Goal: Find specific page/section: Find specific page/section

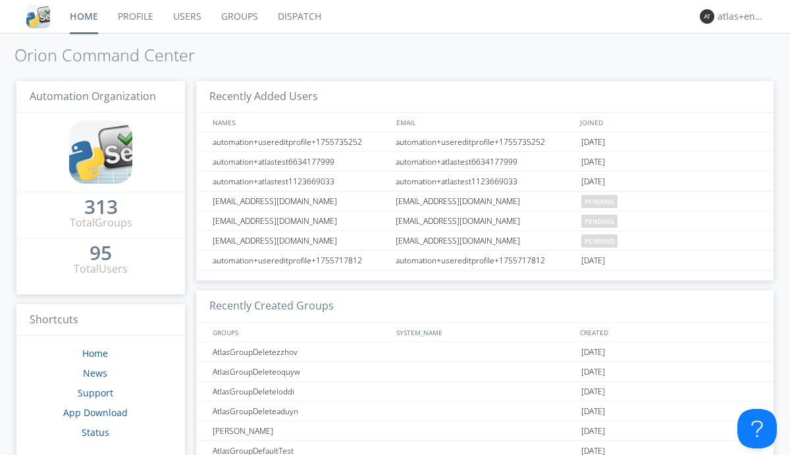
click at [298, 16] on link "Dispatch" at bounding box center [299, 16] width 63 height 33
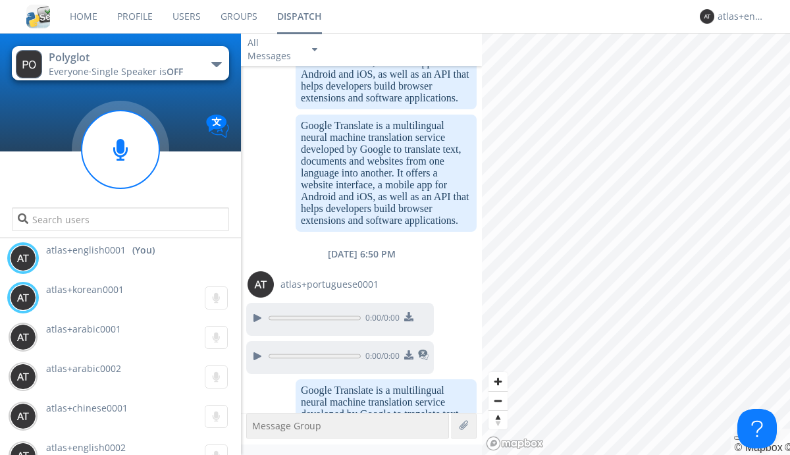
scroll to position [1524, 0]
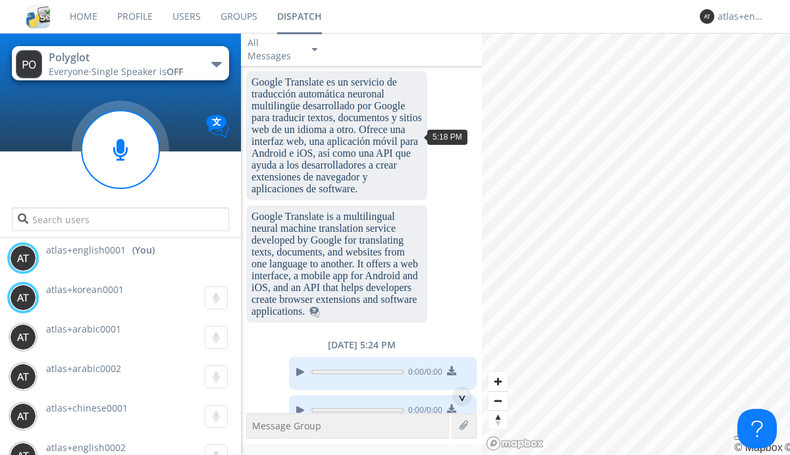
scroll to position [1831, 0]
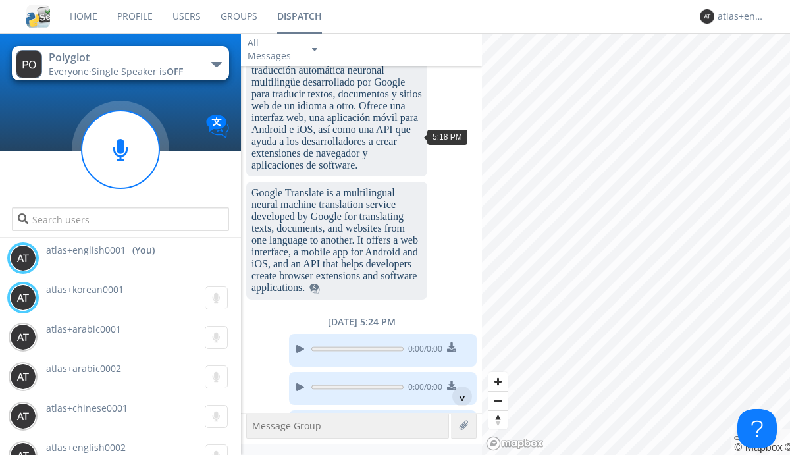
click at [457, 396] on div "^" at bounding box center [462, 397] width 20 height 20
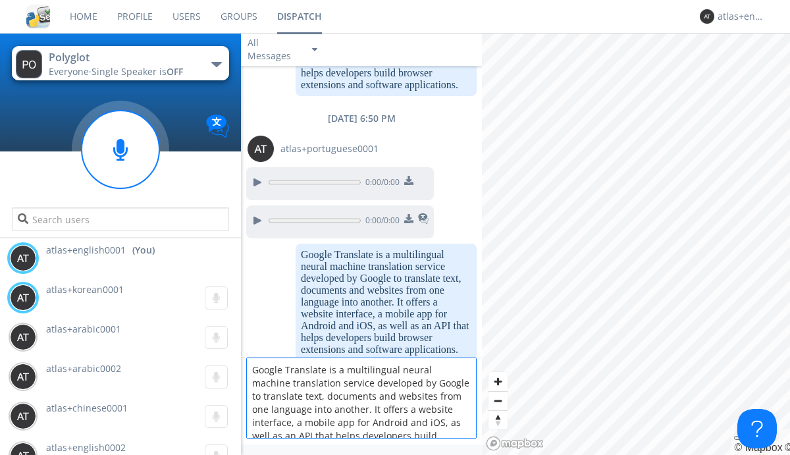
scroll to position [17, 0]
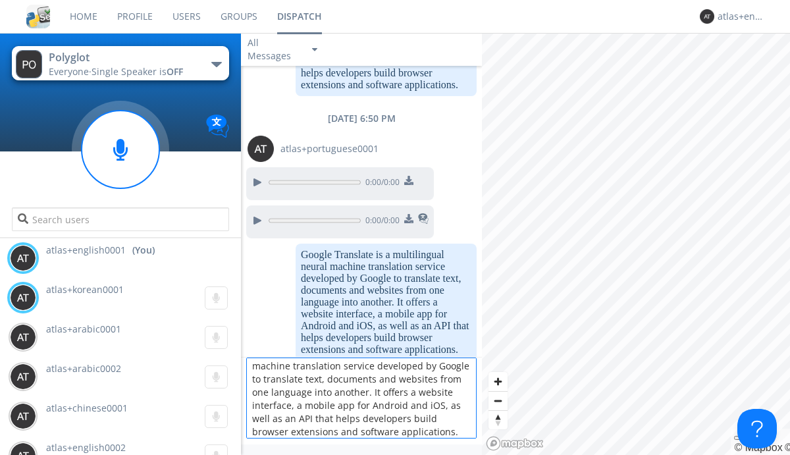
type textarea "Google Translate is a multilingual neural machine translation service developed…"
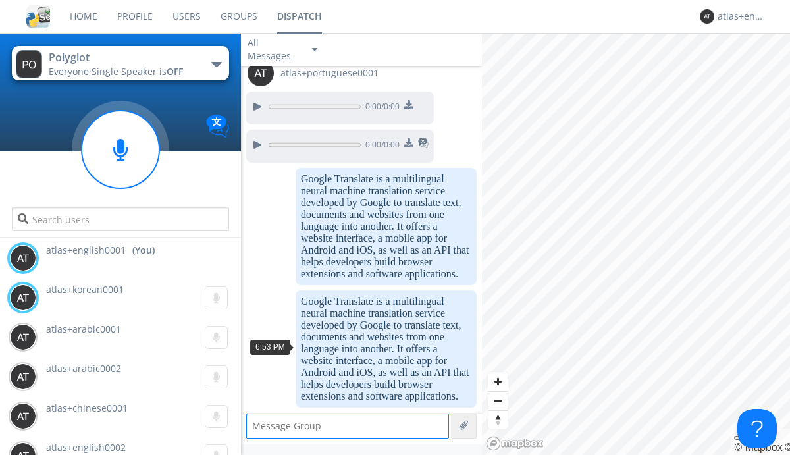
scroll to position [3381, 0]
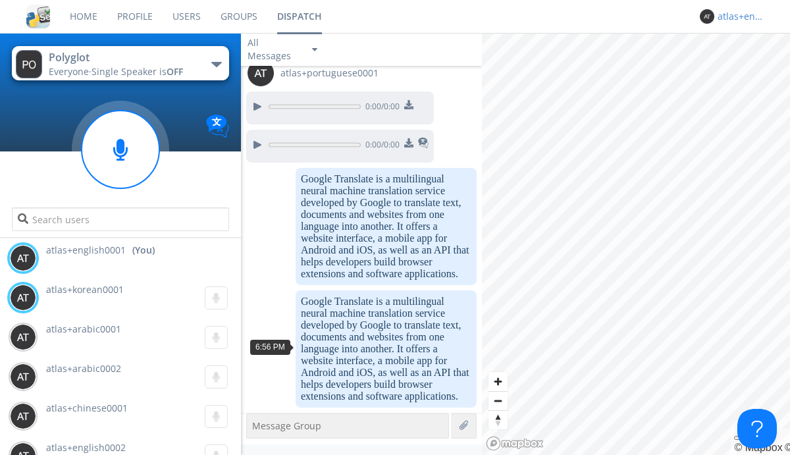
click at [739, 16] on div "atlas+english0001" at bounding box center [742, 16] width 49 height 13
